Goal: Transaction & Acquisition: Purchase product/service

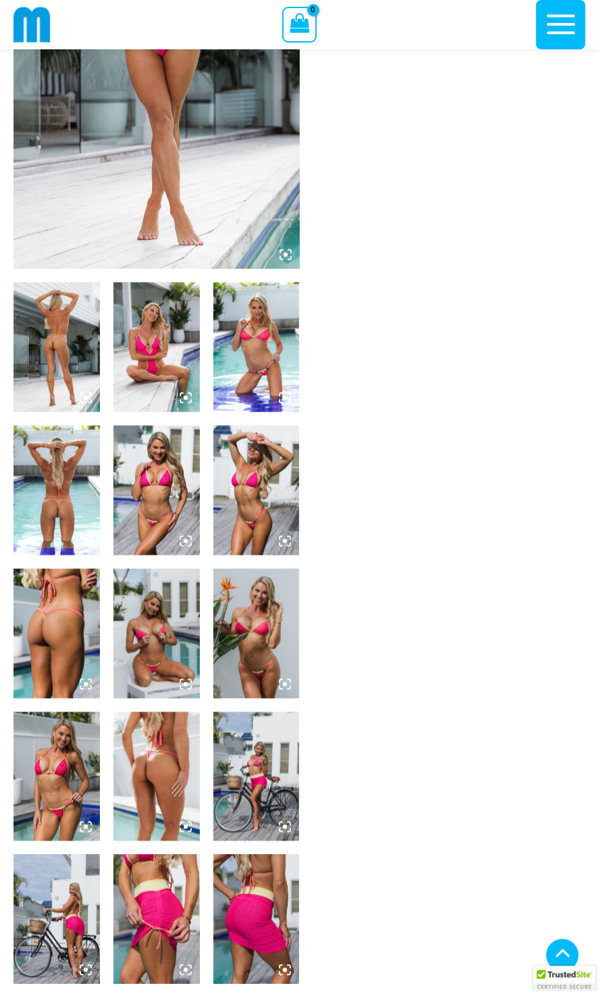
scroll to position [258, 0]
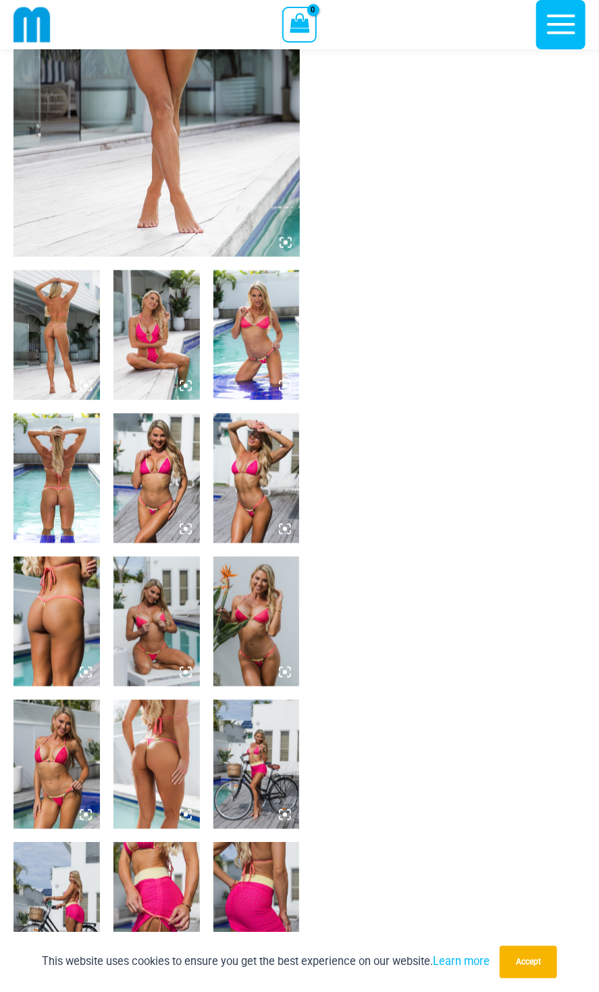
click at [59, 480] on img at bounding box center [57, 479] width 86 height 130
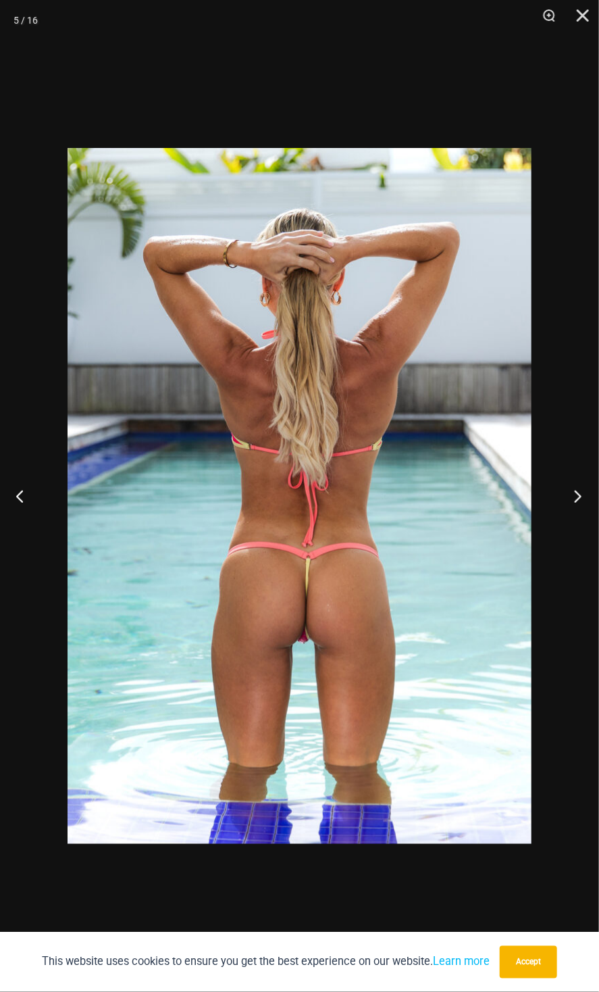
click at [579, 493] on button "Next" at bounding box center [574, 496] width 51 height 68
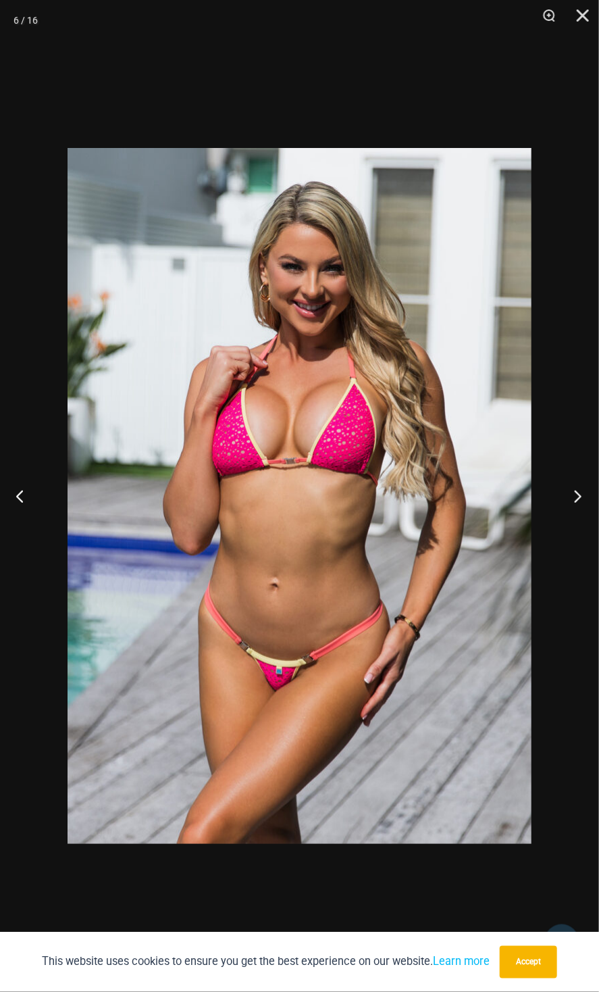
click at [579, 493] on button "Next" at bounding box center [574, 496] width 51 height 68
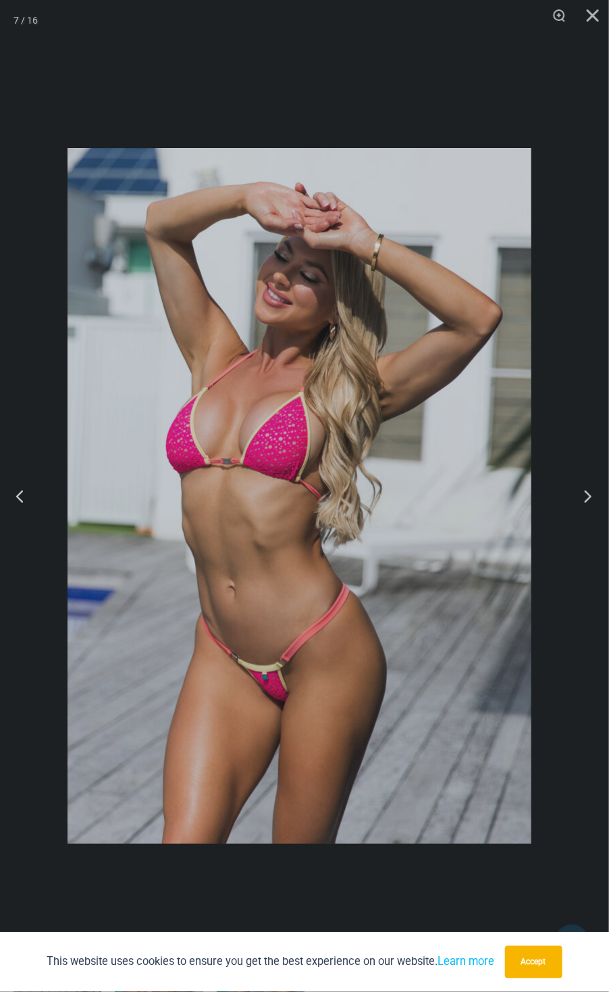
click at [579, 493] on div "“The Hottest Styles You’ve Never Seen” Exclusive Looks. Private Drops. Only Our…" at bounding box center [304, 496] width 609 height 992
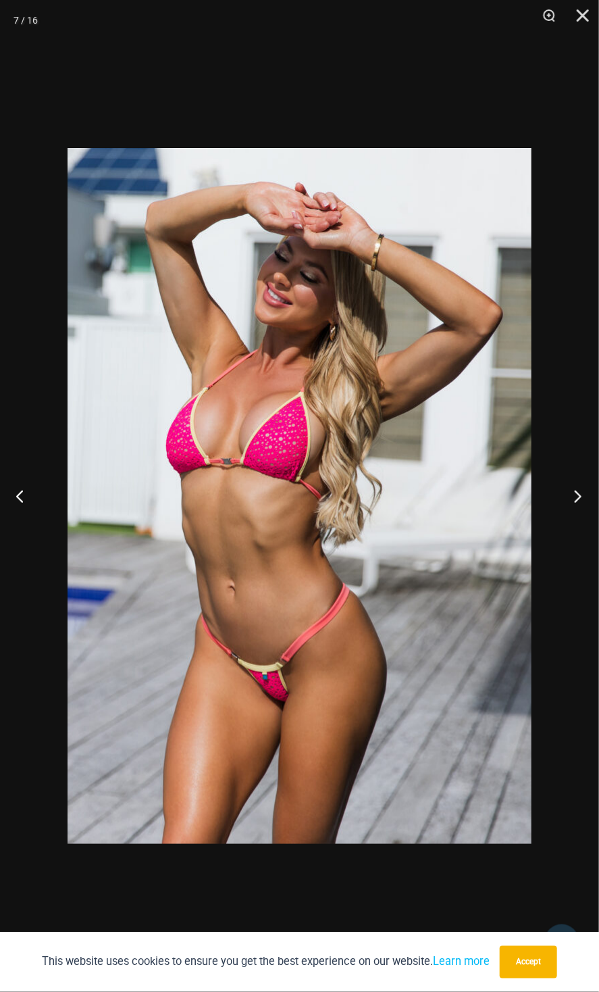
click at [582, 496] on button "Next" at bounding box center [574, 496] width 51 height 68
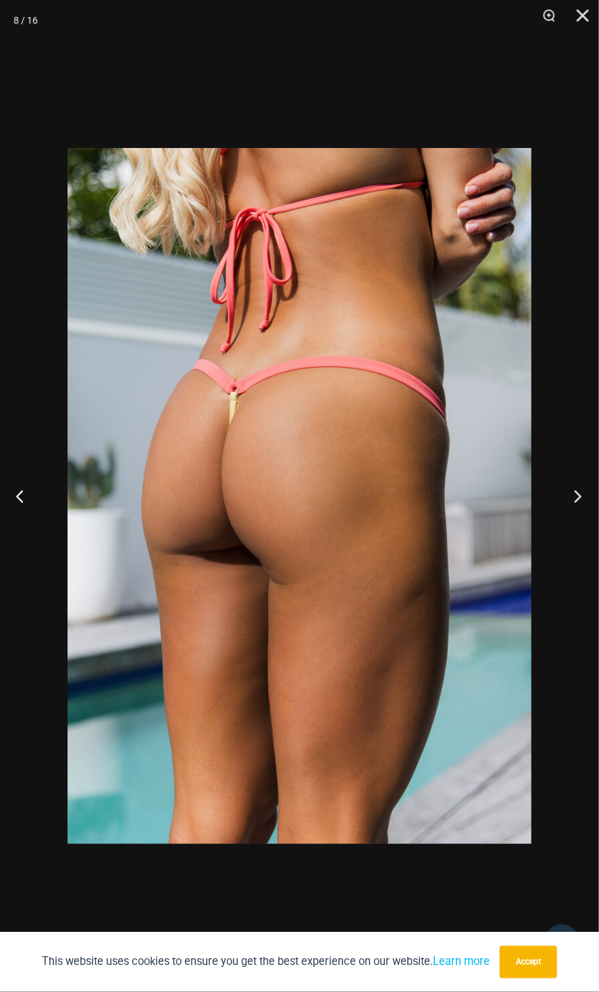
click at [576, 497] on button "Next" at bounding box center [574, 496] width 51 height 68
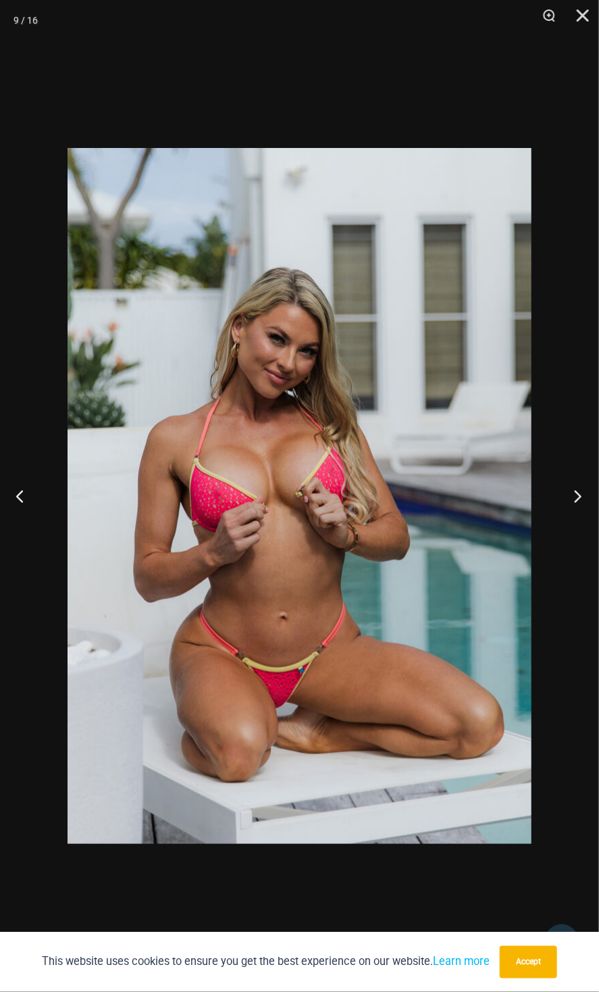
click at [576, 497] on button "Next" at bounding box center [574, 496] width 51 height 68
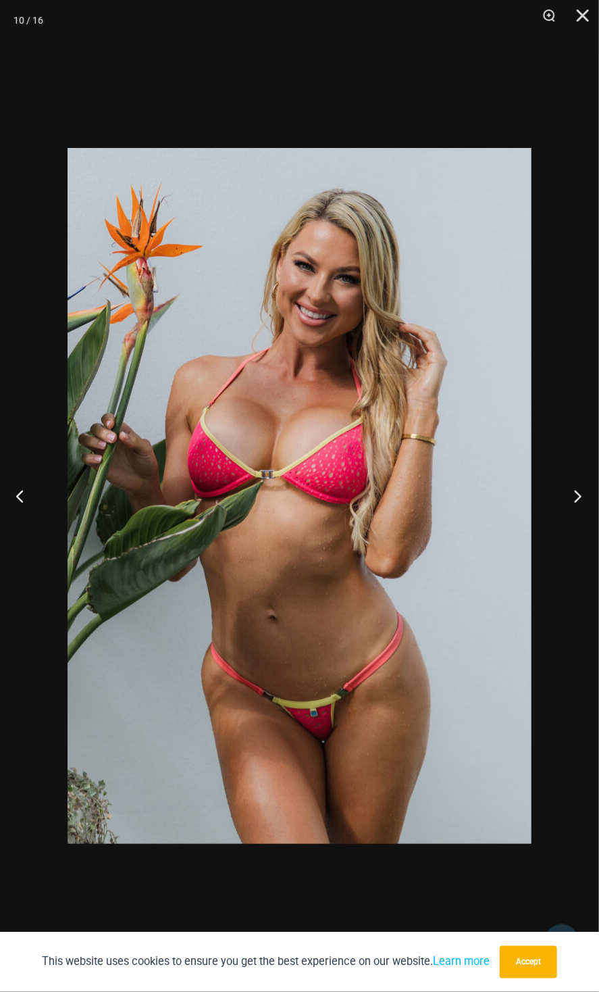
click at [576, 497] on button "Next" at bounding box center [574, 496] width 51 height 68
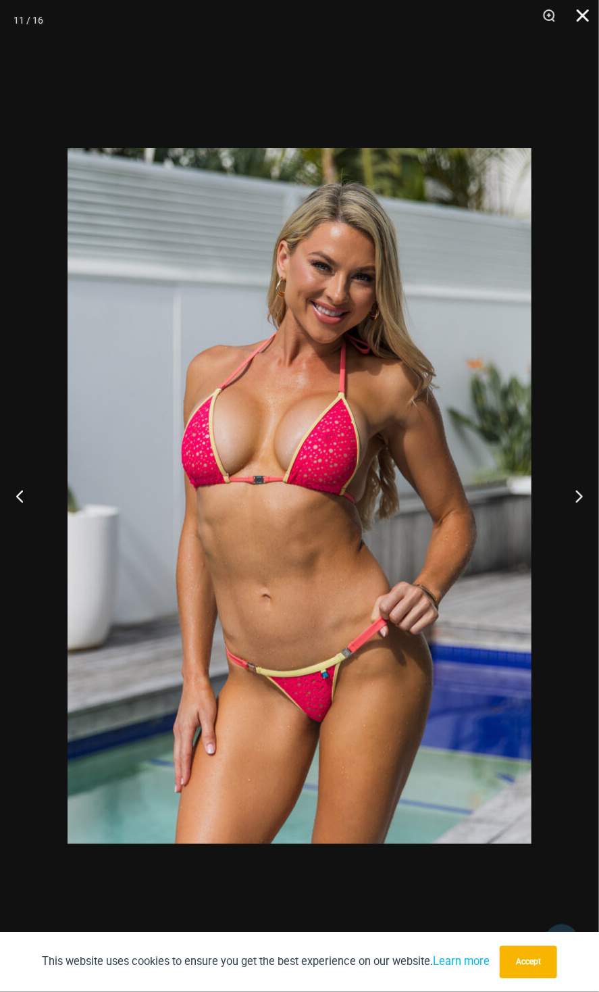
click at [584, 23] on button "Close" at bounding box center [579, 20] width 34 height 41
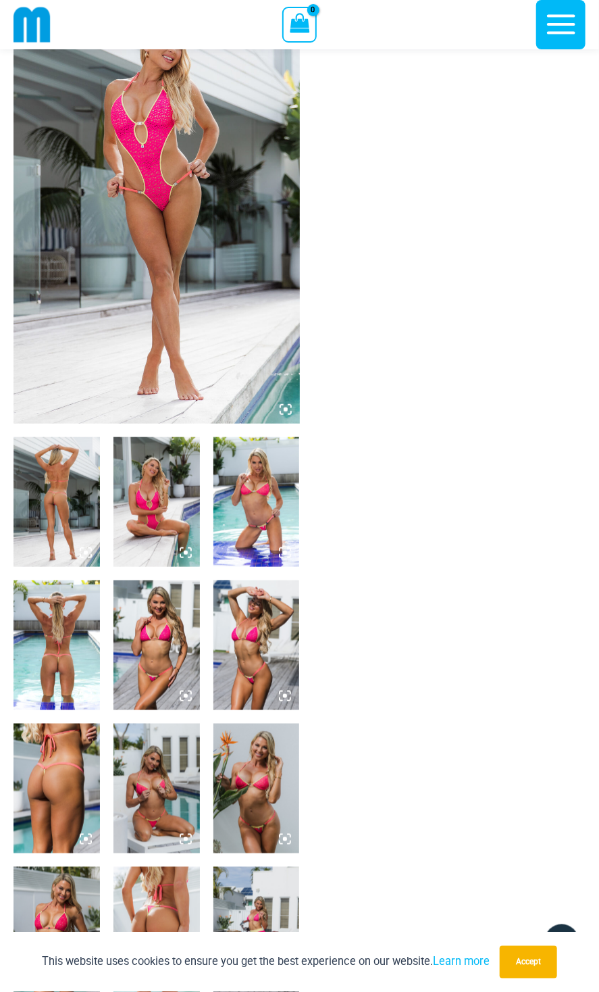
scroll to position [0, 0]
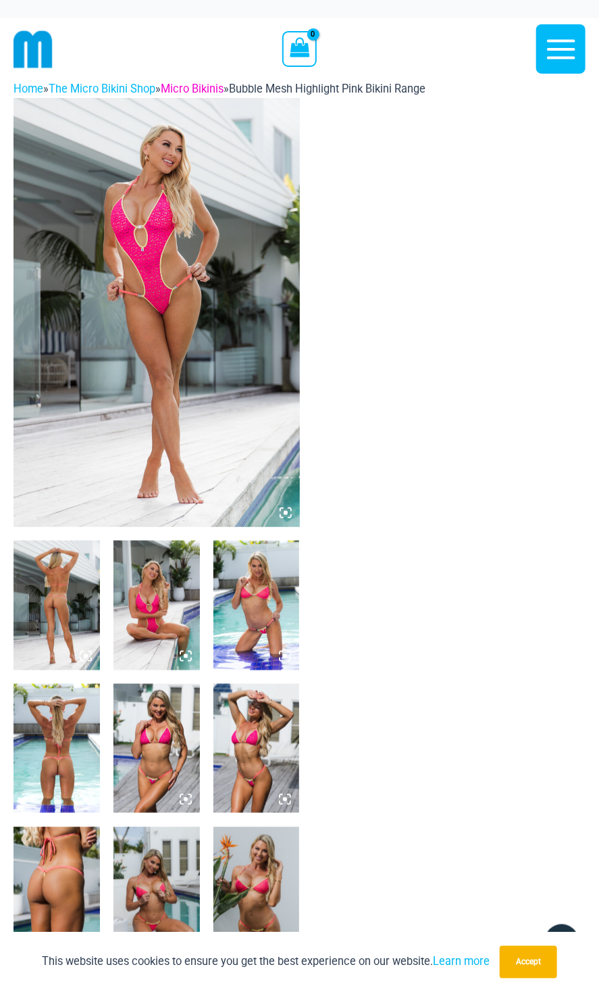
click at [208, 88] on link "Micro Bikinis" at bounding box center [192, 88] width 63 height 13
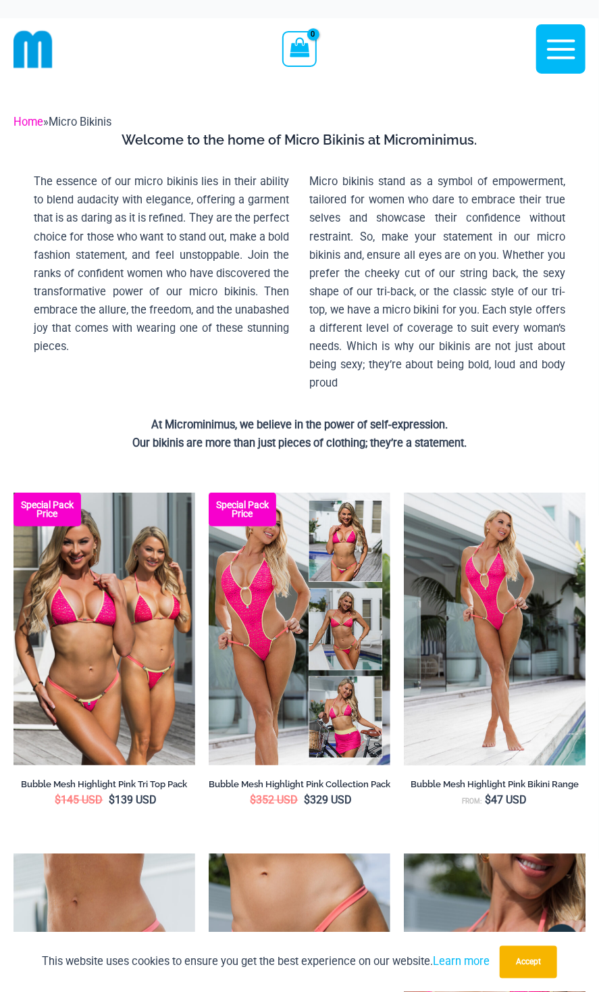
click at [38, 118] on link "Home" at bounding box center [29, 122] width 30 height 13
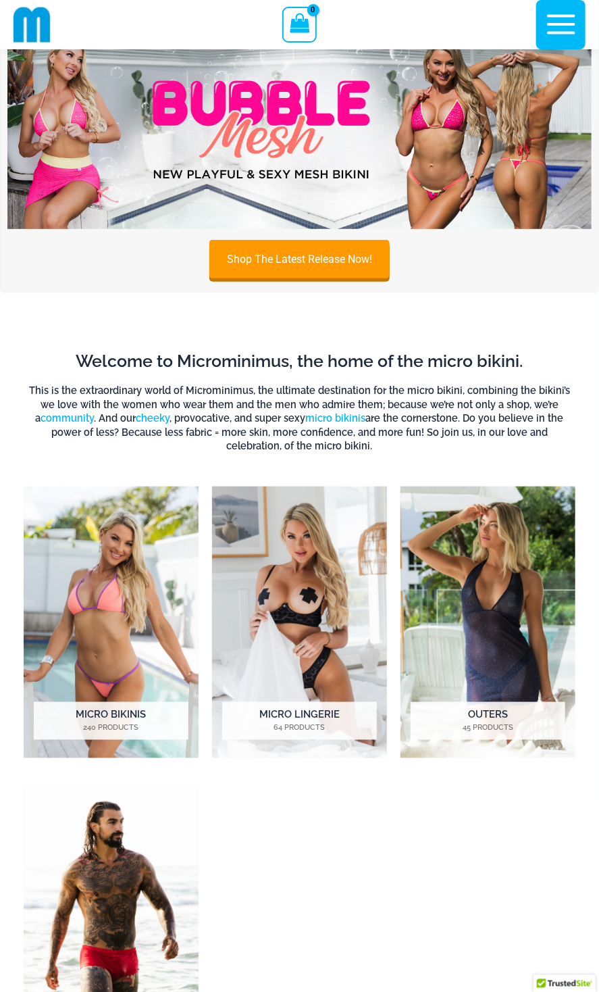
scroll to position [127, 0]
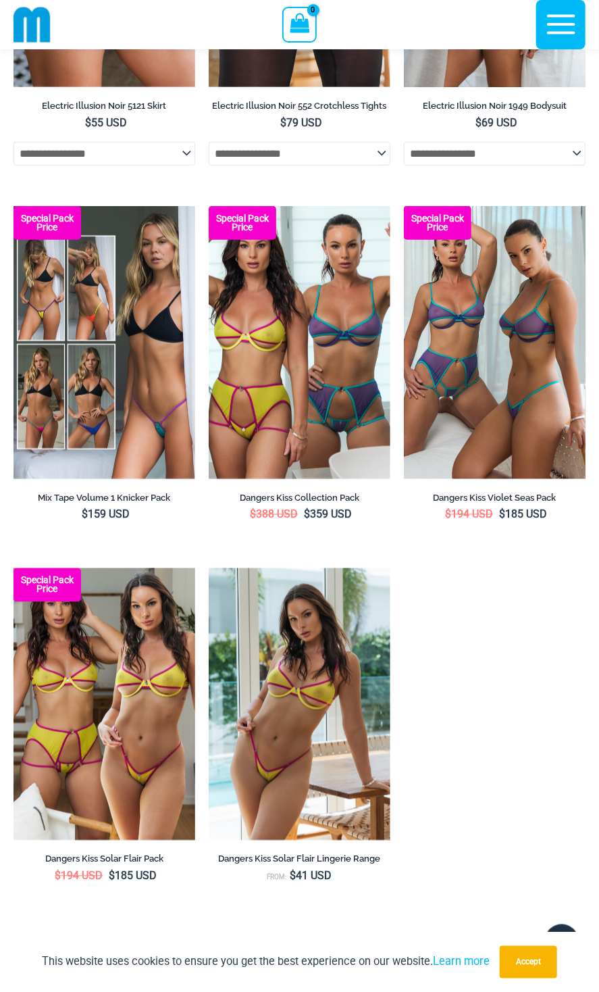
scroll to position [3775, 0]
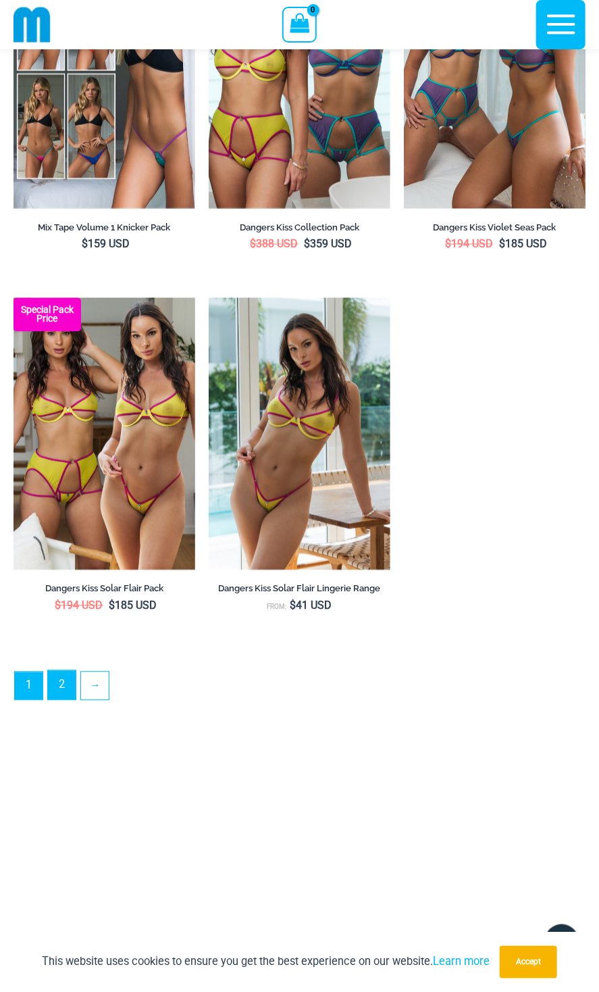
click at [66, 696] on link "2" at bounding box center [62, 685] width 28 height 29
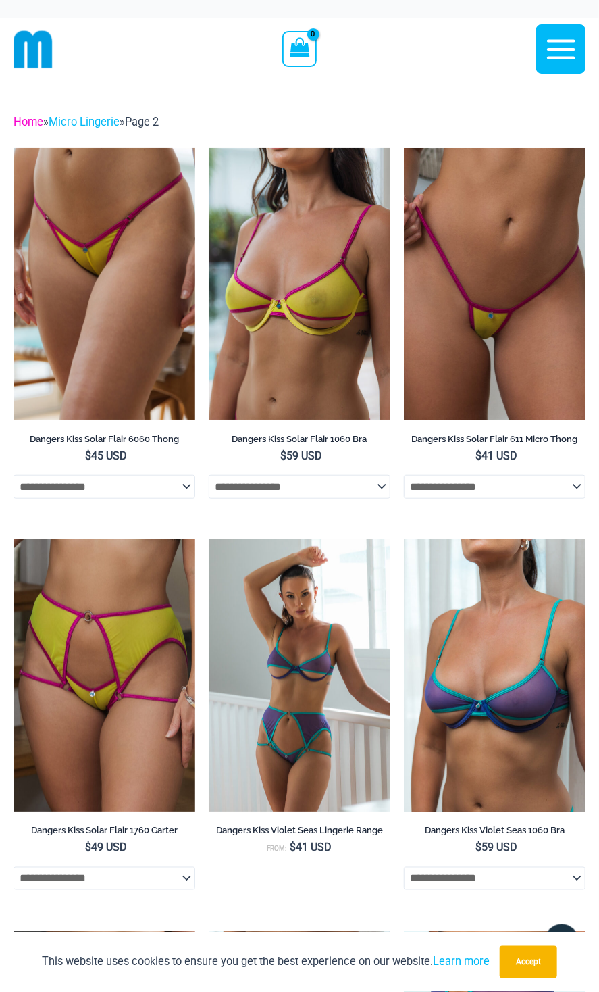
click at [30, 120] on link "Home" at bounding box center [29, 122] width 30 height 13
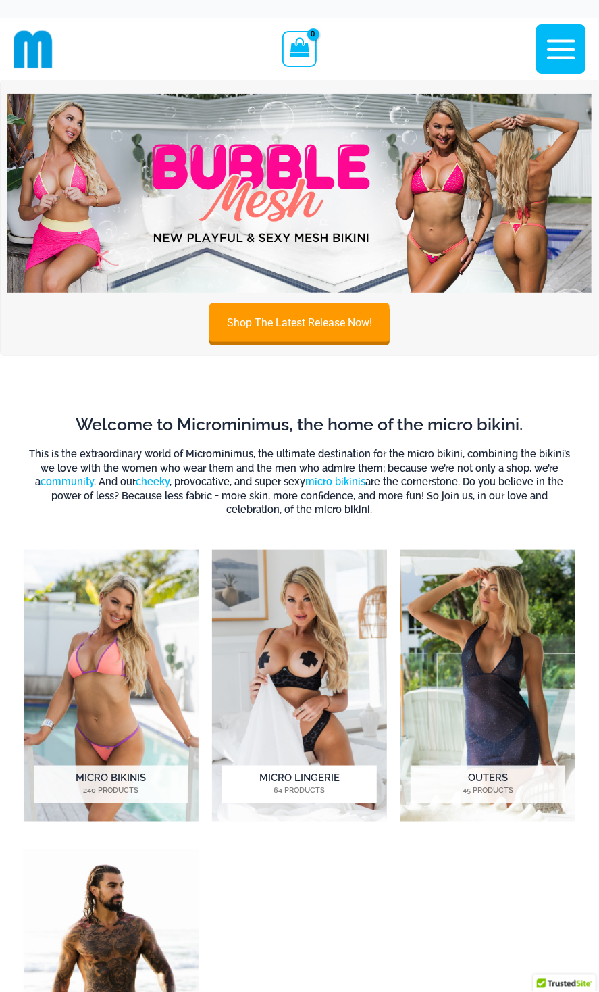
click at [343, 682] on img "Visit product category Micro Lingerie" at bounding box center [299, 686] width 175 height 272
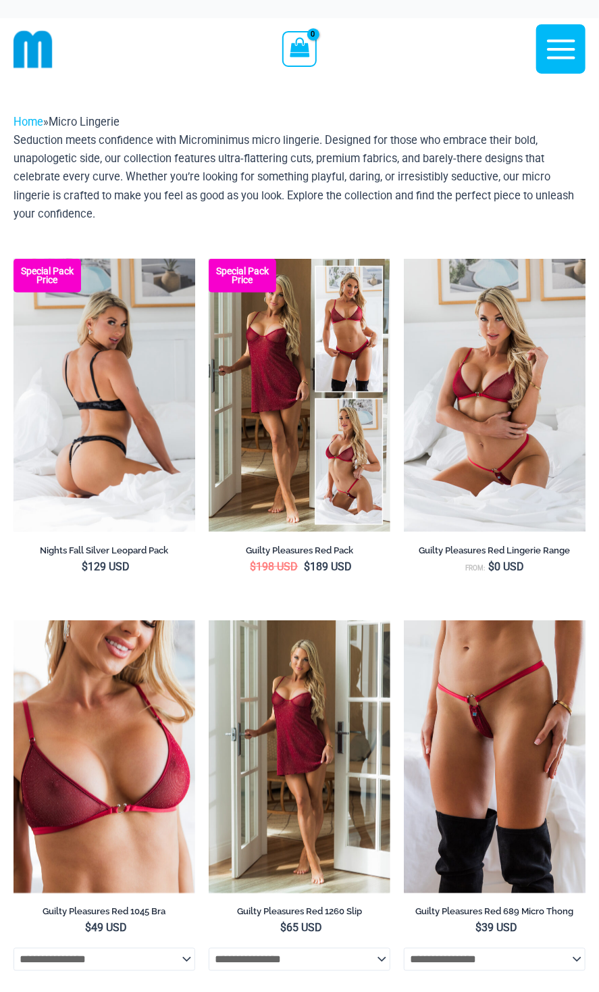
click at [114, 464] on img at bounding box center [105, 395] width 182 height 273
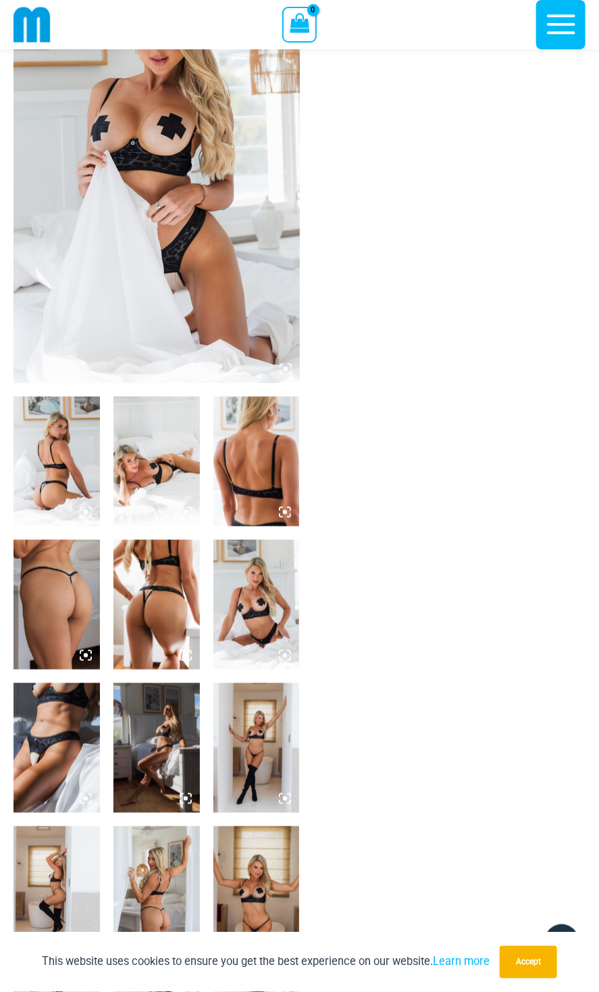
scroll to position [122, 0]
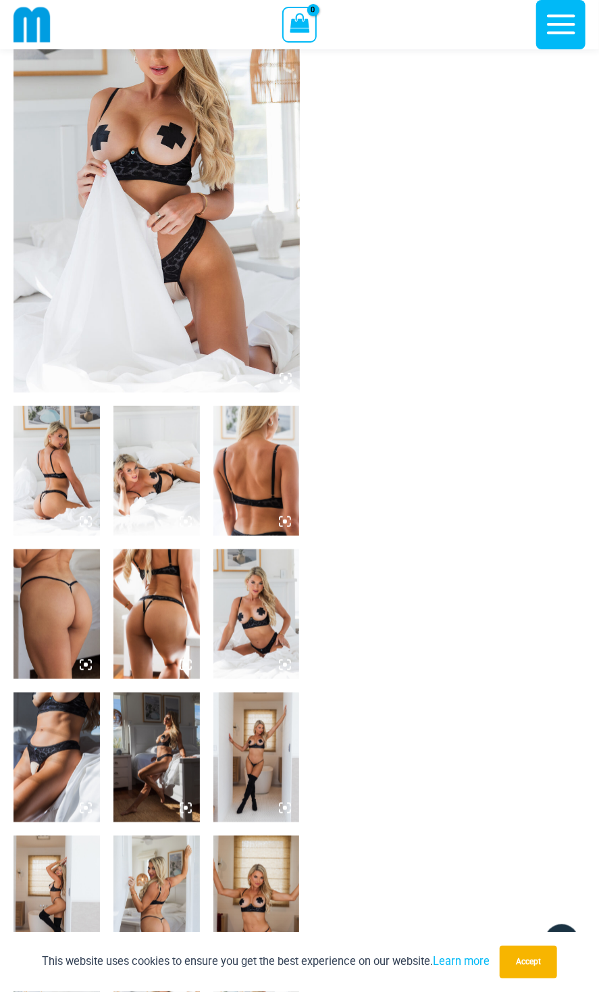
click at [167, 256] on img at bounding box center [157, 178] width 286 height 429
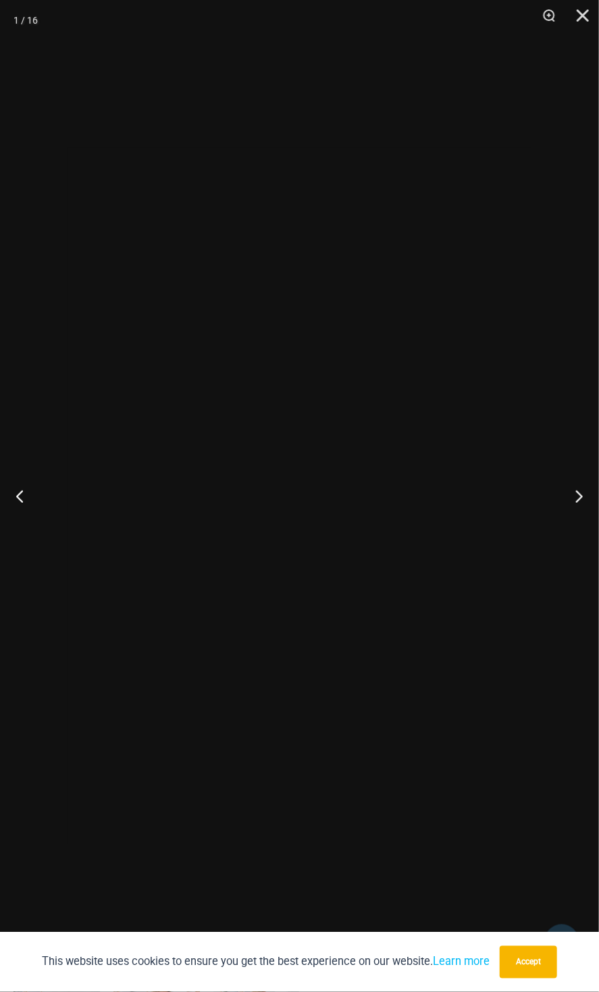
click at [59, 470] on div at bounding box center [299, 496] width 599 height 992
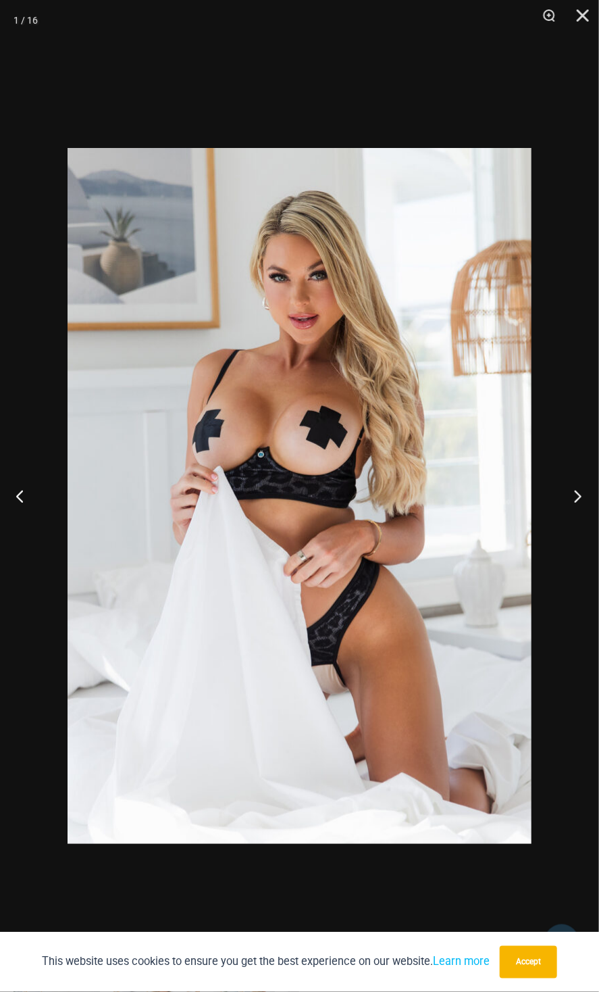
click at [573, 500] on button "Next" at bounding box center [574, 496] width 51 height 68
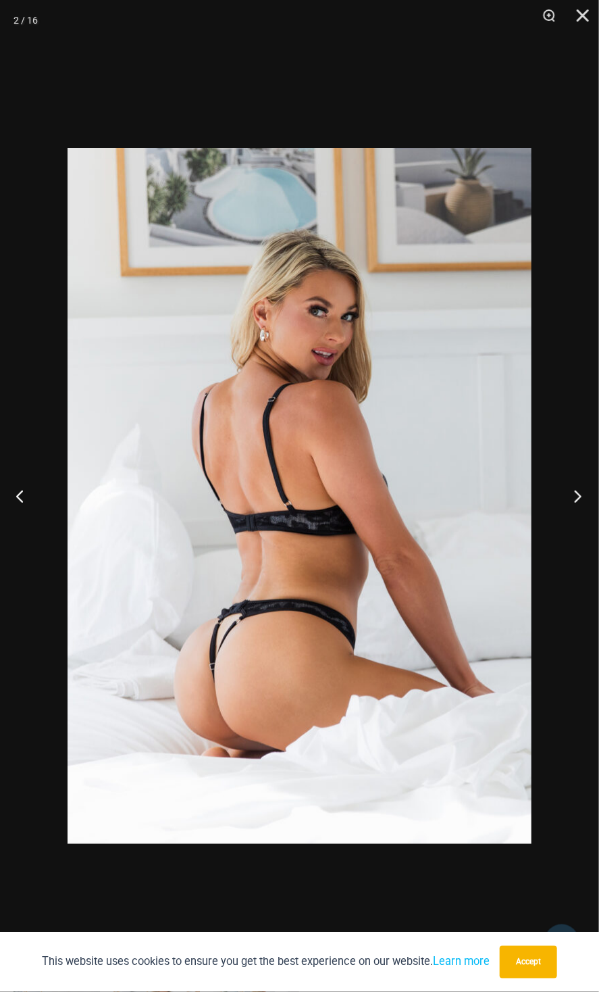
click at [573, 500] on button "Next" at bounding box center [574, 496] width 51 height 68
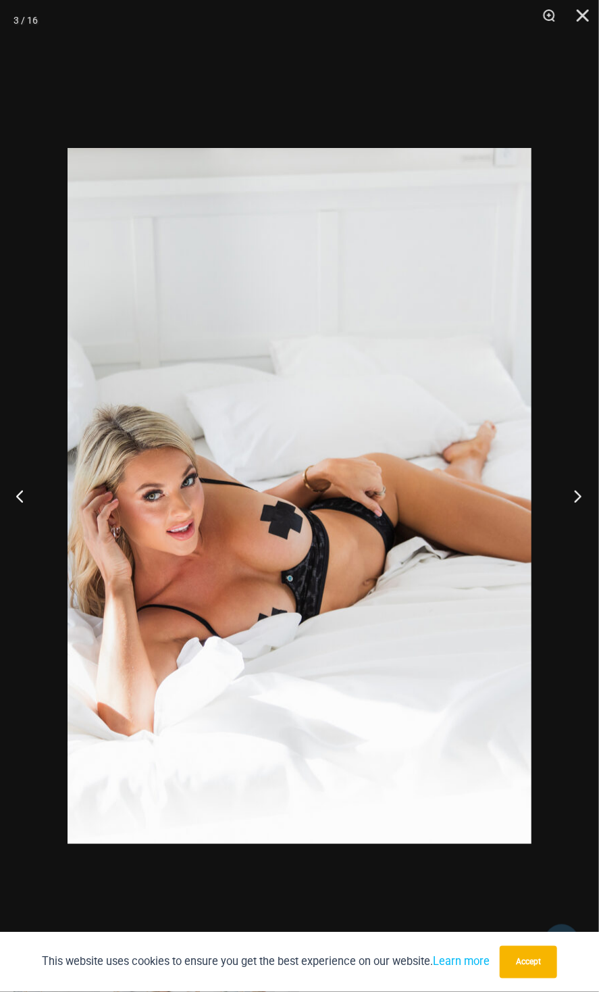
click at [573, 500] on button "Next" at bounding box center [574, 496] width 51 height 68
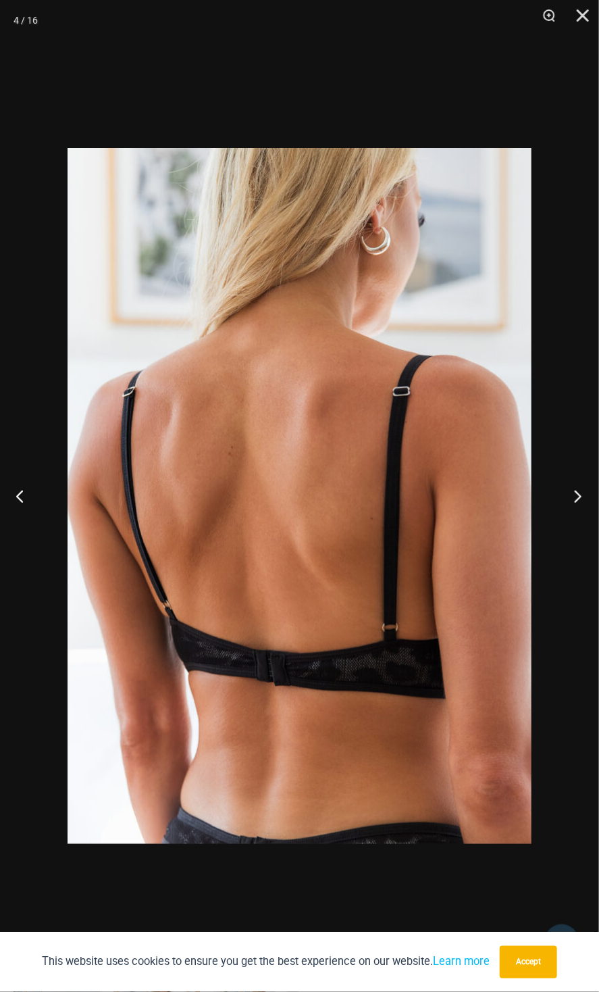
click at [573, 500] on button "Next" at bounding box center [574, 496] width 51 height 68
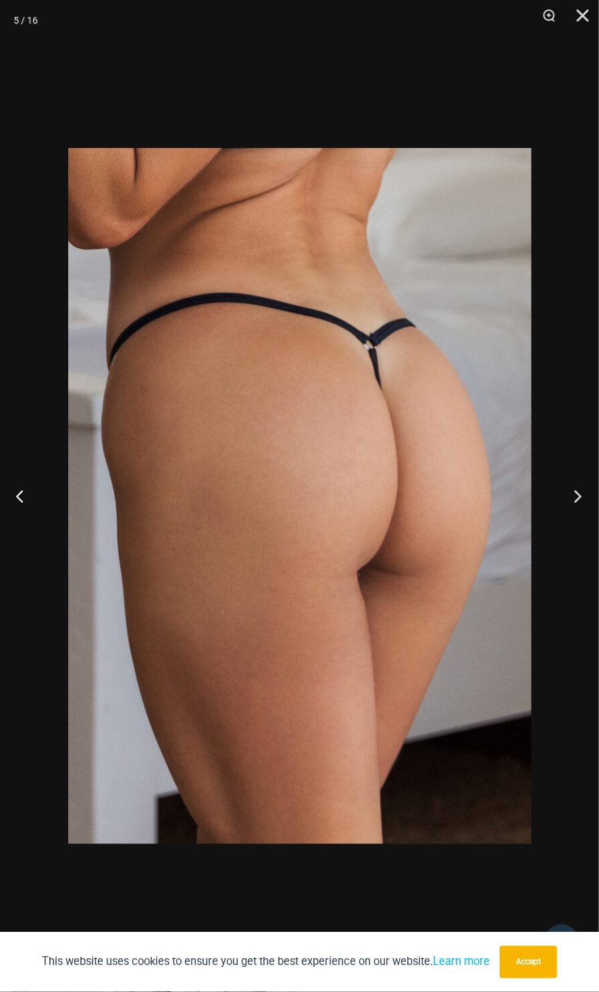
click at [573, 500] on button "Next" at bounding box center [574, 496] width 51 height 68
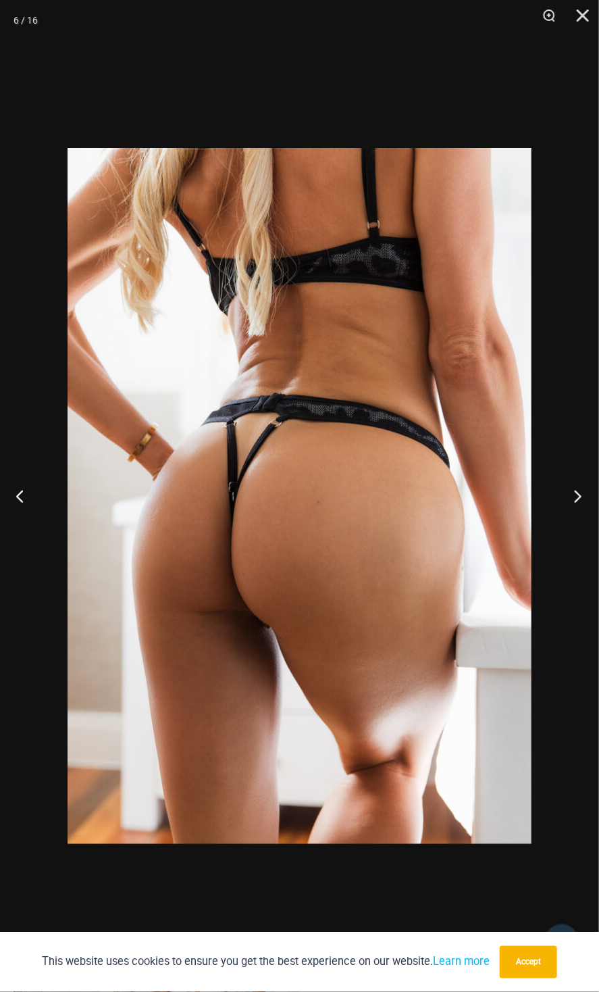
click at [573, 500] on button "Next" at bounding box center [574, 496] width 51 height 68
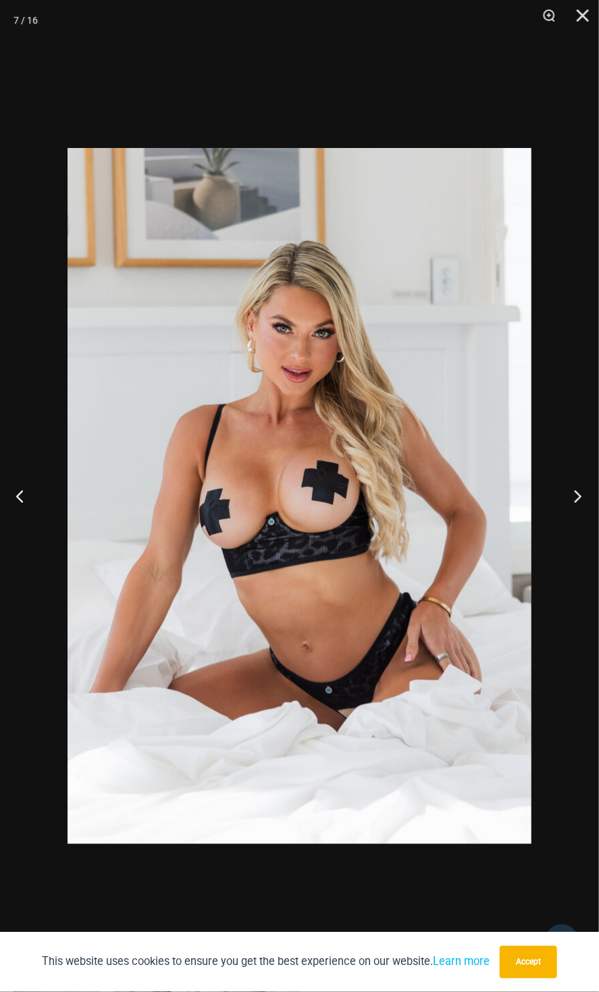
click at [573, 500] on button "Next" at bounding box center [574, 496] width 51 height 68
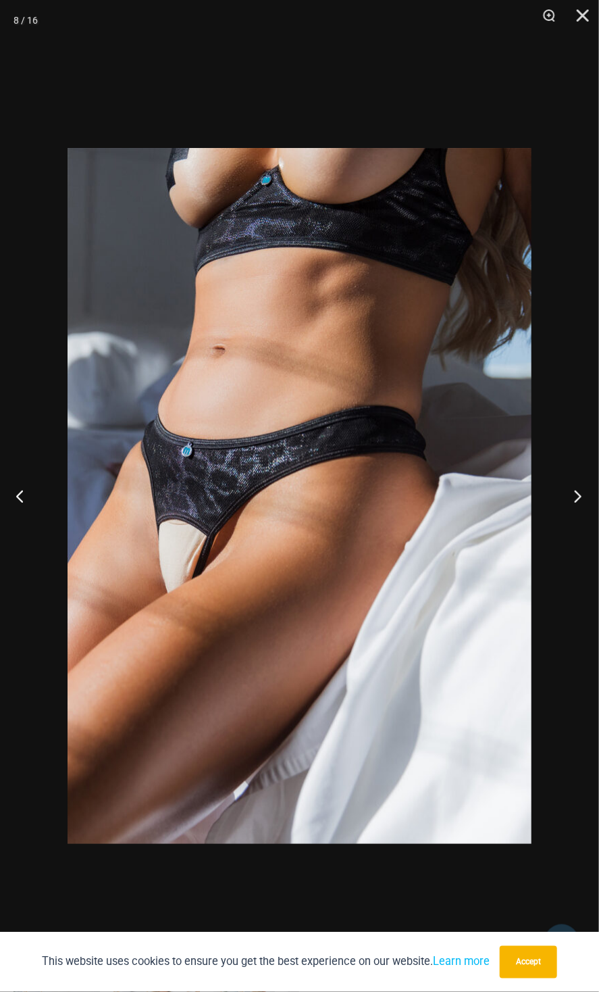
click at [573, 500] on button "Next" at bounding box center [574, 496] width 51 height 68
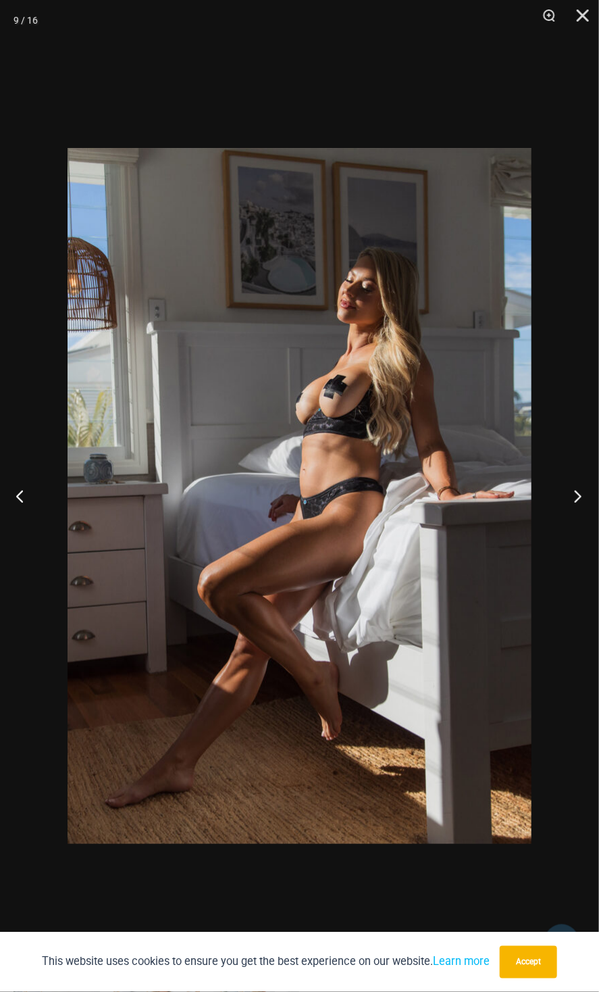
click at [573, 500] on button "Next" at bounding box center [574, 496] width 51 height 68
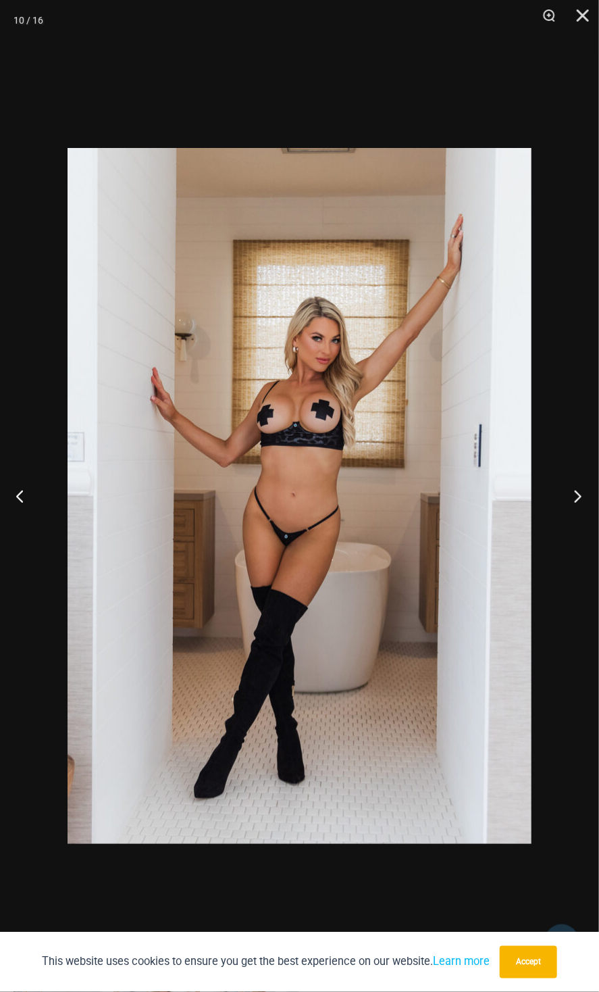
click at [573, 500] on button "Next" at bounding box center [574, 496] width 51 height 68
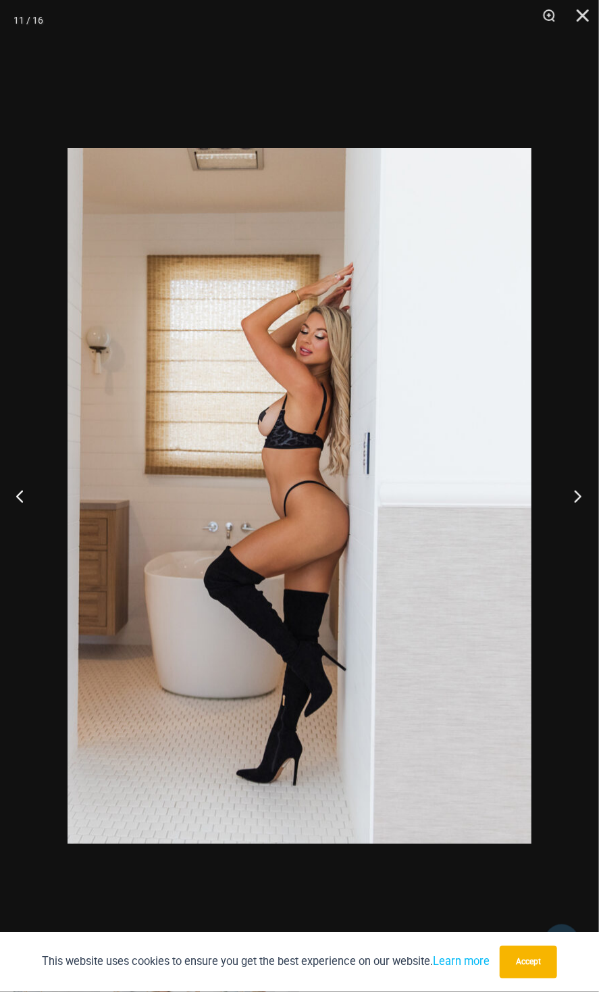
click at [573, 500] on button "Next" at bounding box center [574, 496] width 51 height 68
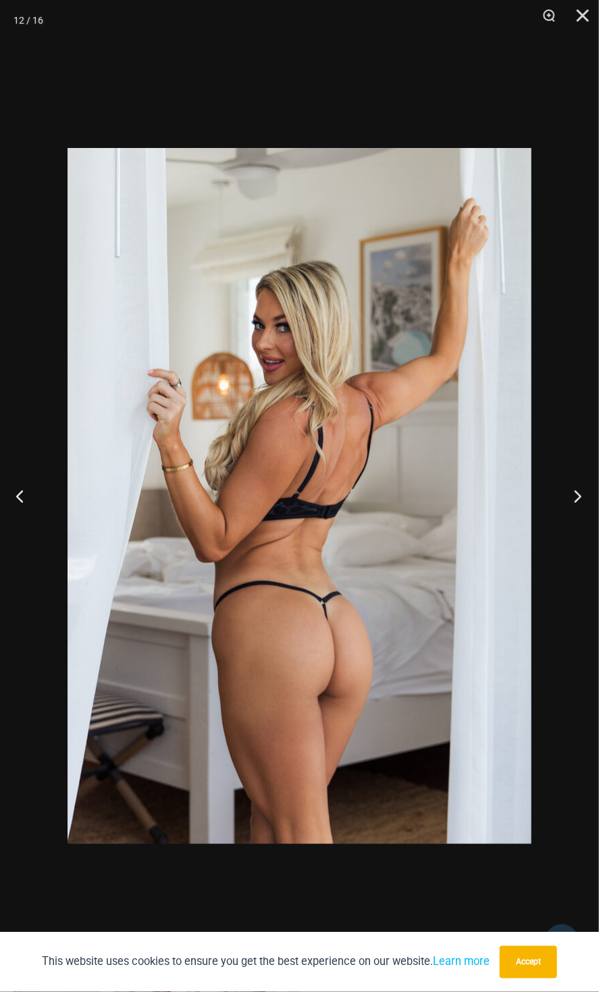
click at [573, 500] on button "Next" at bounding box center [574, 496] width 51 height 68
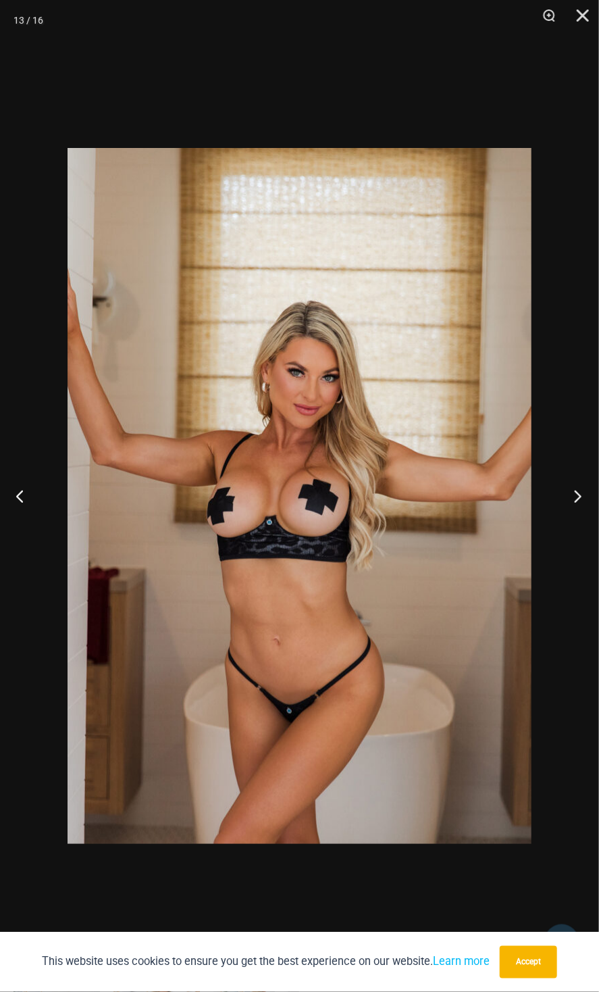
click at [573, 500] on button "Next" at bounding box center [574, 496] width 51 height 68
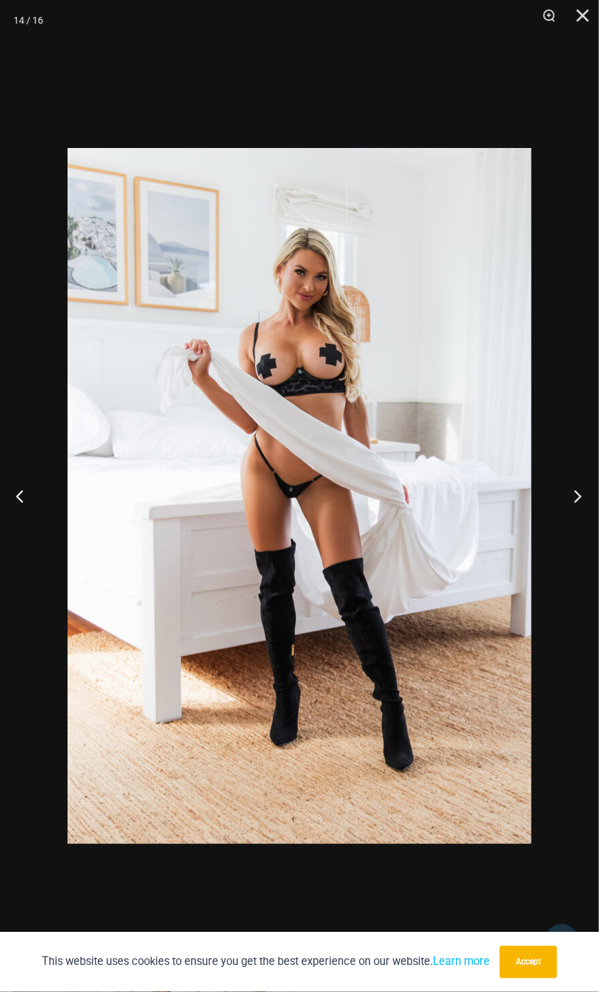
click at [573, 500] on button "Next" at bounding box center [574, 496] width 51 height 68
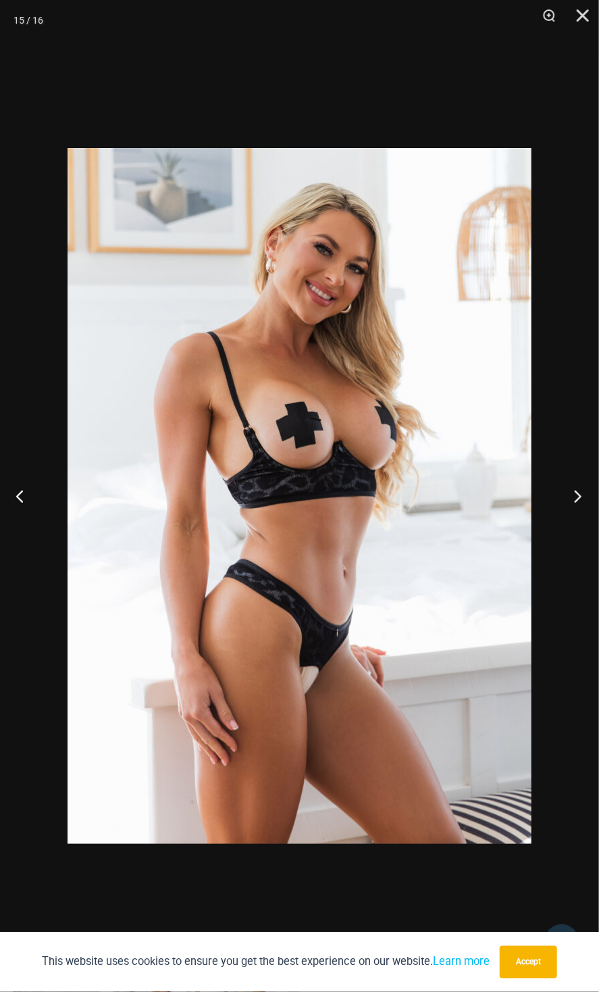
click at [573, 500] on button "Next" at bounding box center [574, 496] width 51 height 68
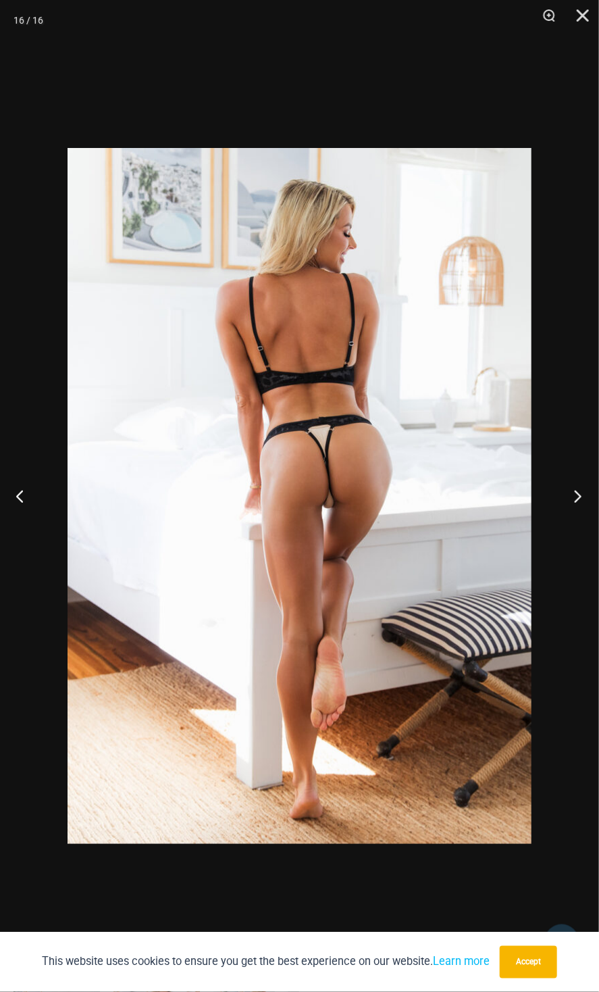
click at [573, 500] on button "Next" at bounding box center [574, 496] width 51 height 68
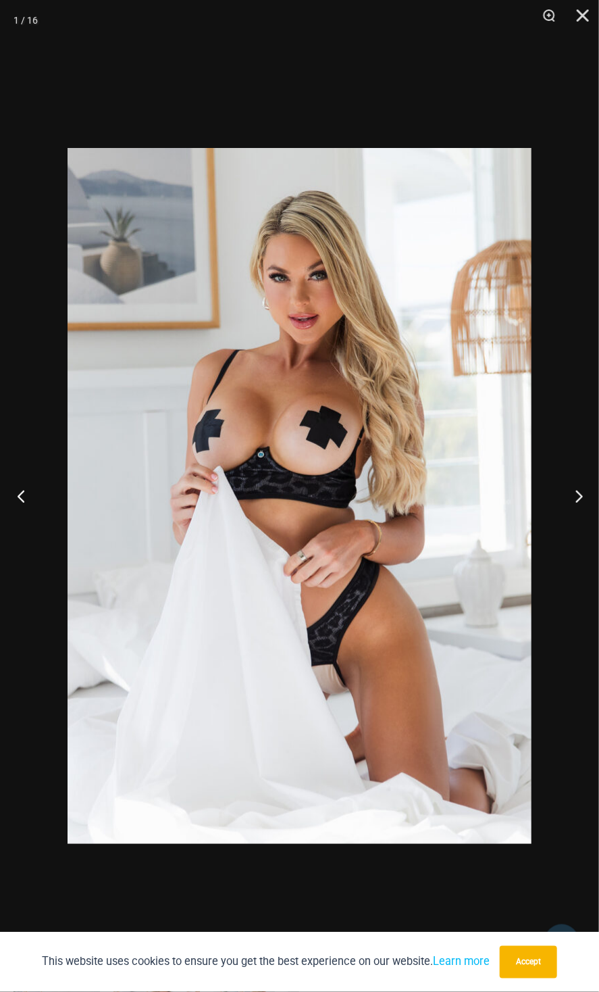
click at [28, 501] on button "Previous" at bounding box center [25, 496] width 51 height 68
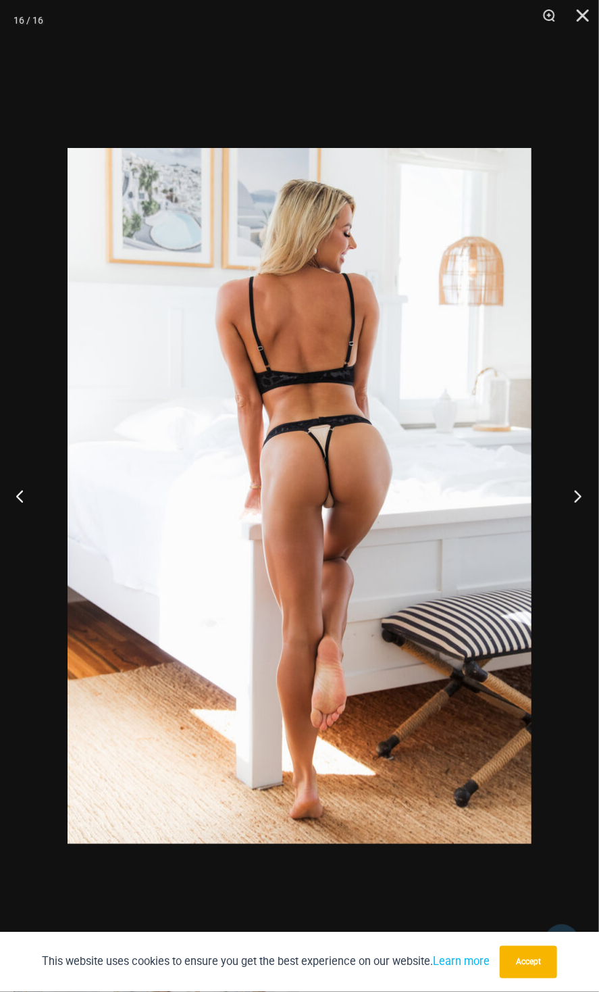
click at [582, 497] on button "Next" at bounding box center [574, 496] width 51 height 68
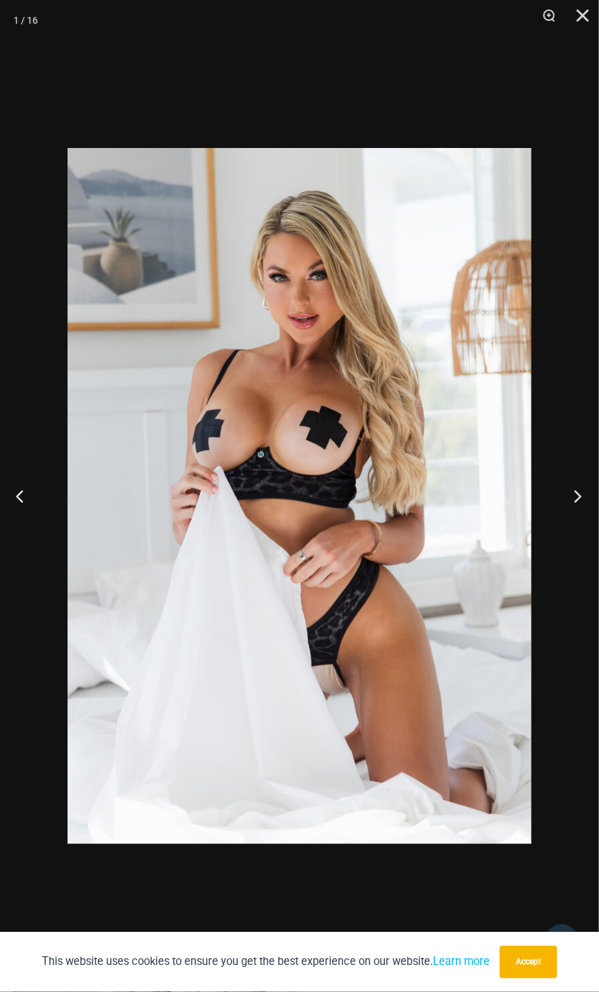
click at [582, 497] on button "Next" at bounding box center [574, 496] width 51 height 68
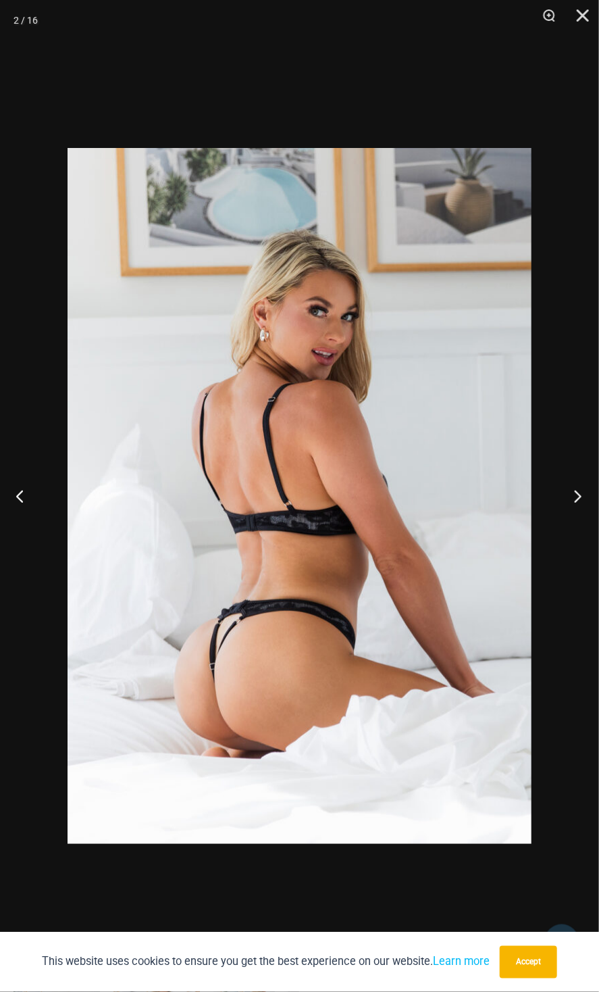
click at [582, 497] on button "Next" at bounding box center [574, 496] width 51 height 68
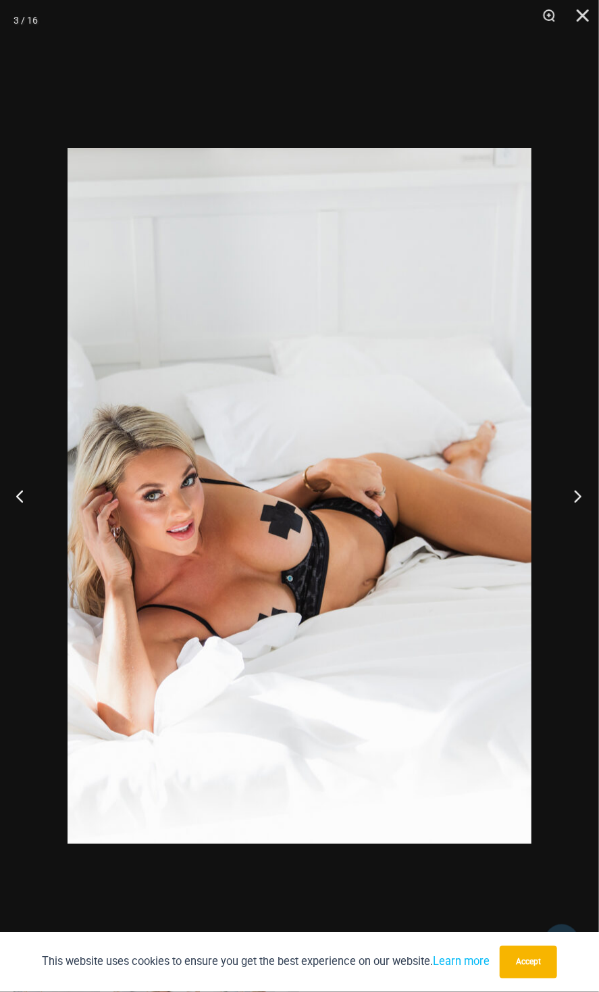
click at [582, 497] on button "Next" at bounding box center [574, 496] width 51 height 68
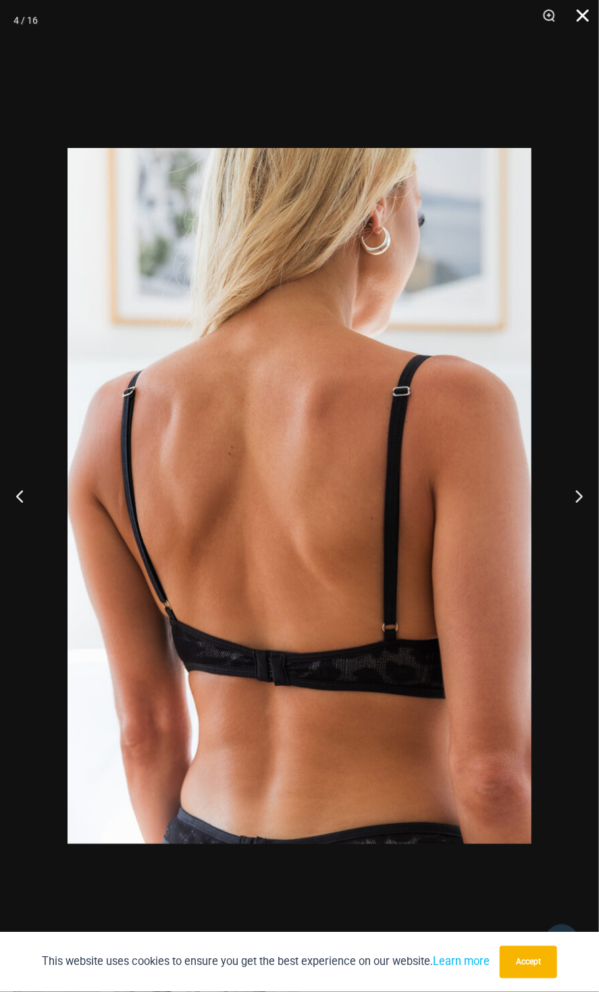
click at [583, 21] on button "Close" at bounding box center [579, 20] width 34 height 41
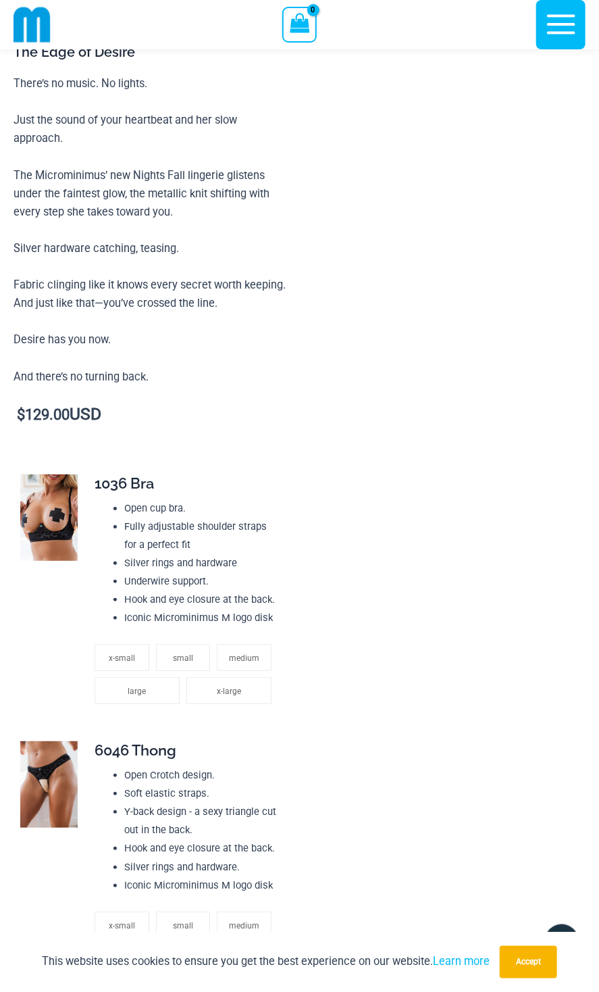
scroll to position [1406, 0]
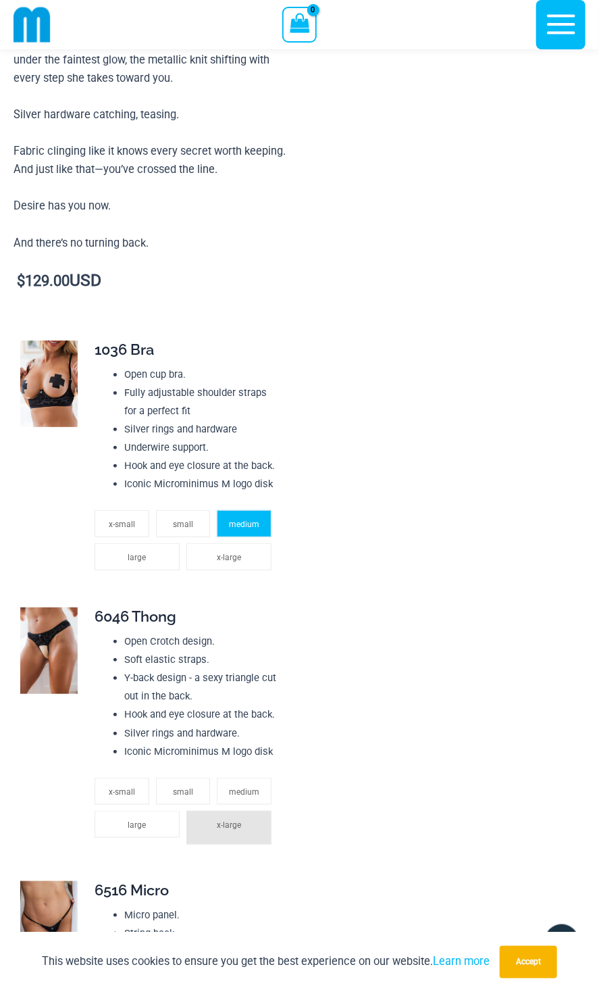
click at [239, 520] on span "medium" at bounding box center [244, 524] width 30 height 9
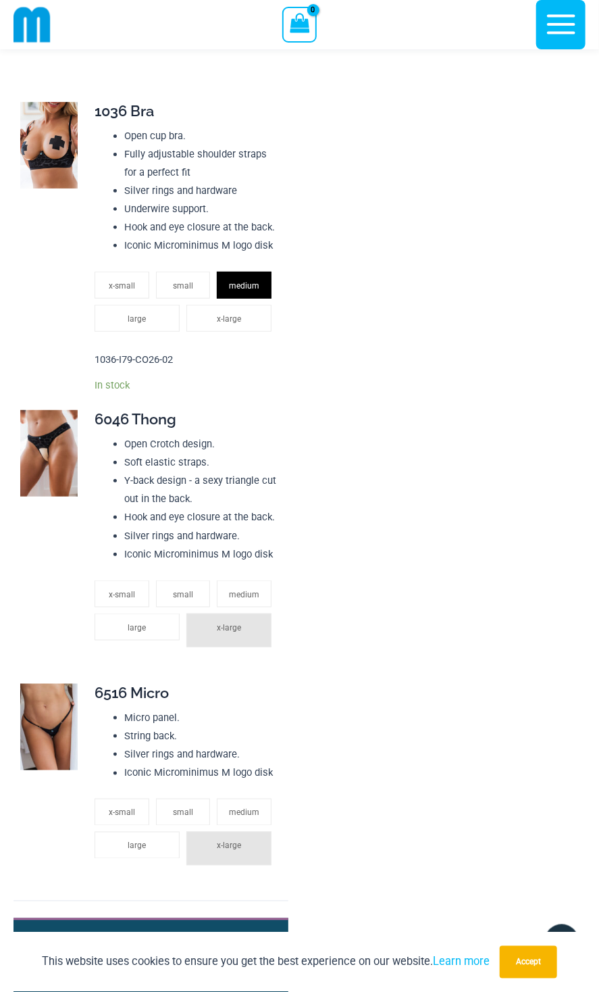
scroll to position [1676, 0]
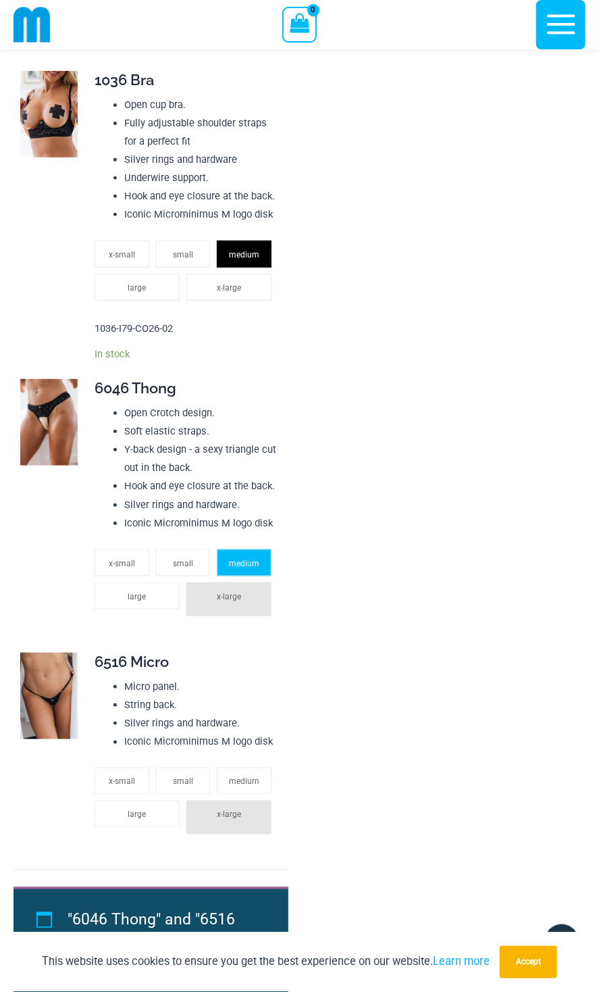
click at [250, 563] on span "medium" at bounding box center [244, 563] width 30 height 9
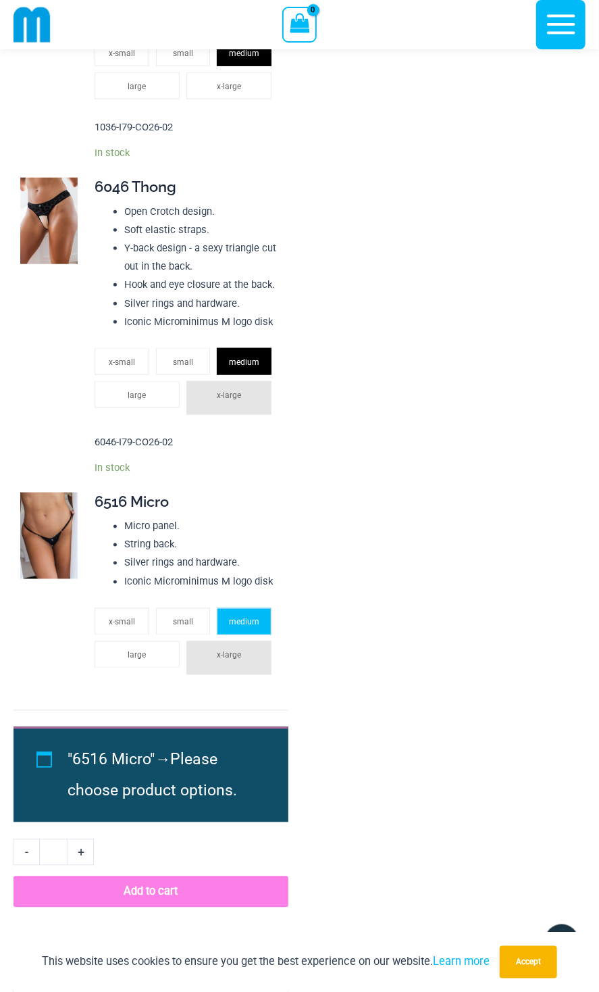
click at [259, 617] on li "medium" at bounding box center [244, 621] width 55 height 27
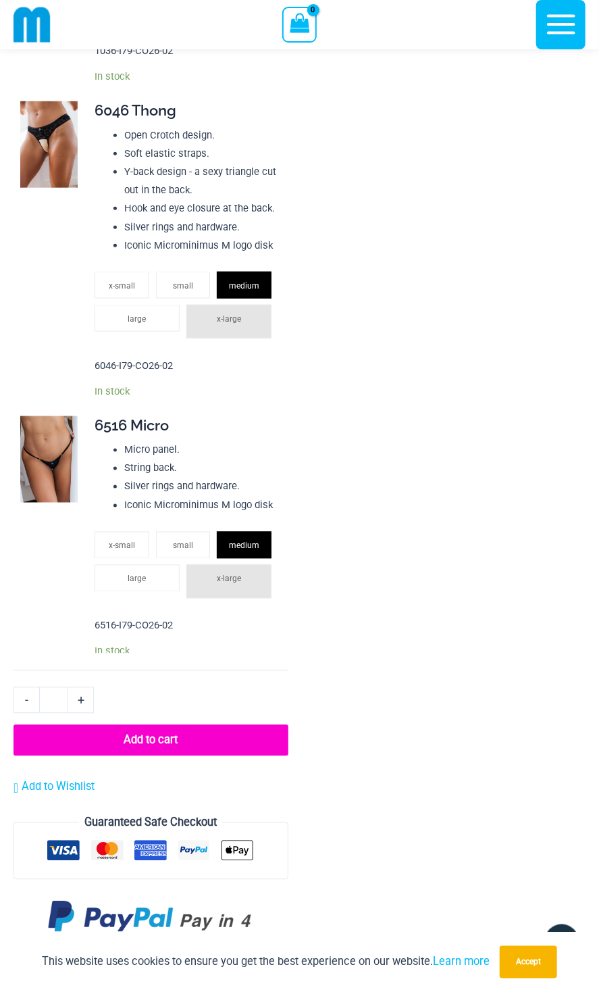
scroll to position [2079, 0]
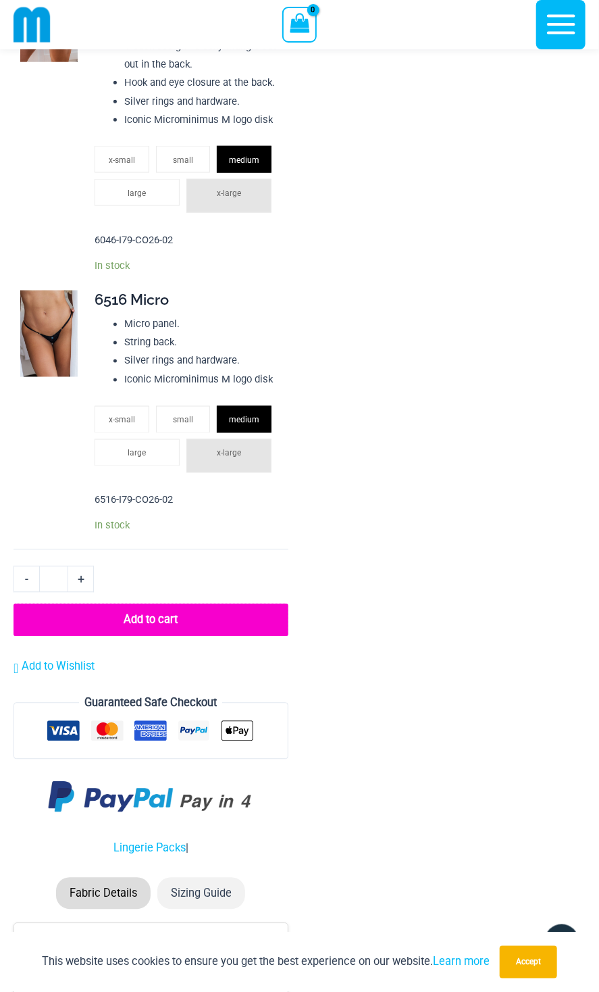
click at [253, 626] on button "Add to cart" at bounding box center [151, 620] width 275 height 32
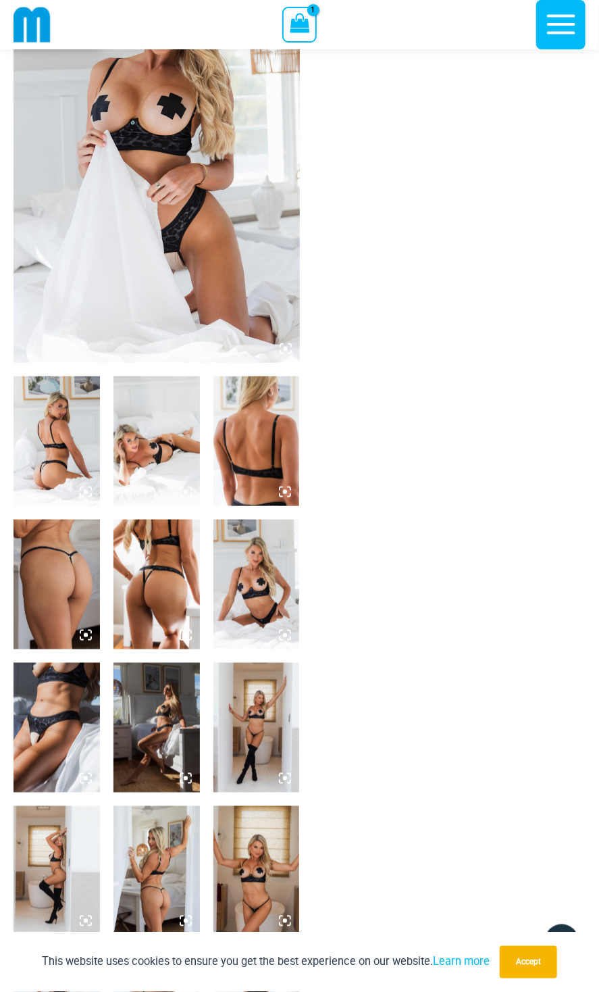
scroll to position [18, 0]
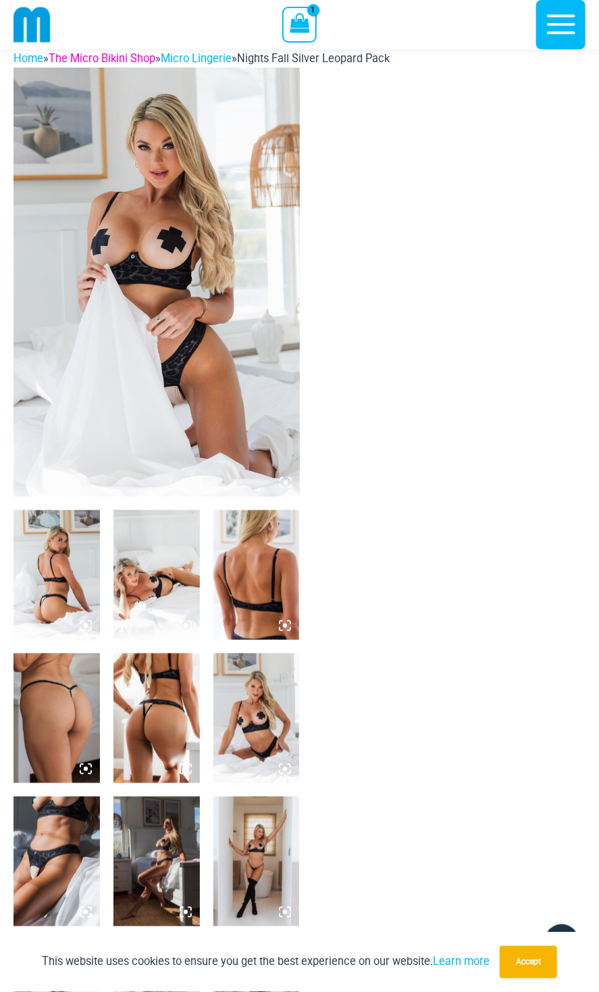
click at [130, 61] on link "The Micro Bikini Shop" at bounding box center [102, 58] width 107 height 13
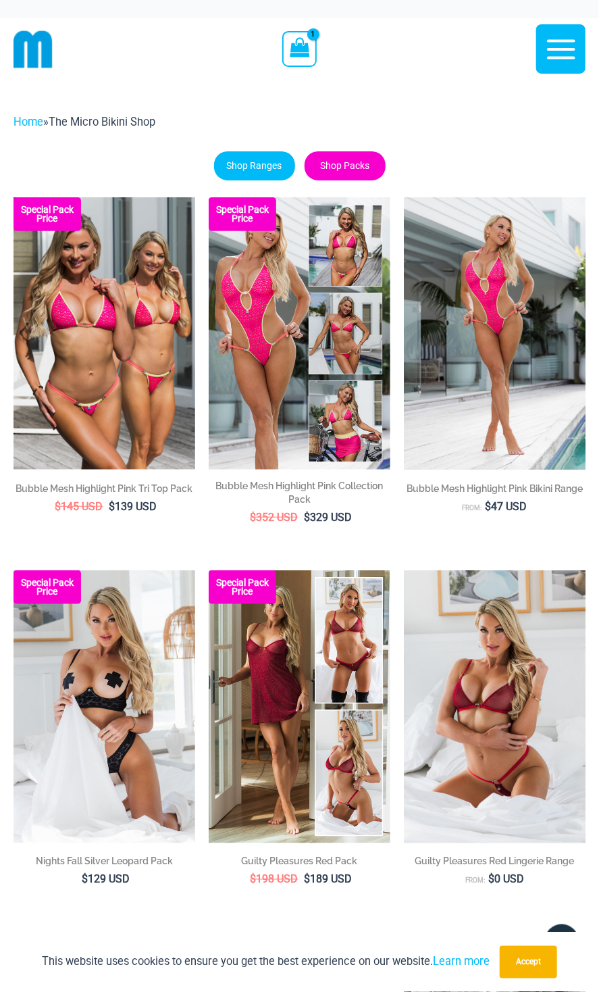
click at [353, 168] on link "Shop Packs" at bounding box center [345, 165] width 81 height 29
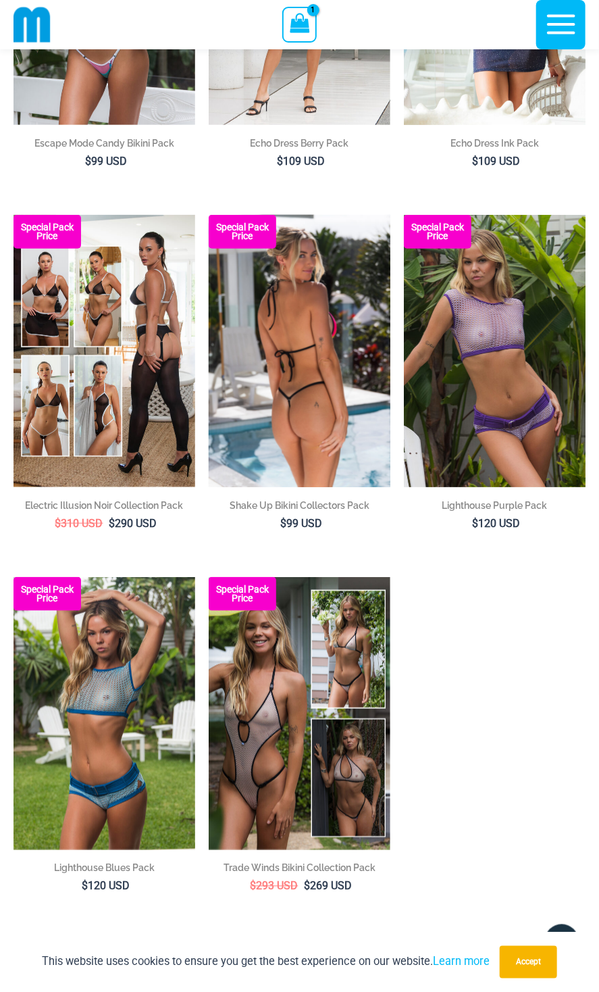
scroll to position [3504, 0]
